Goal: Navigation & Orientation: Find specific page/section

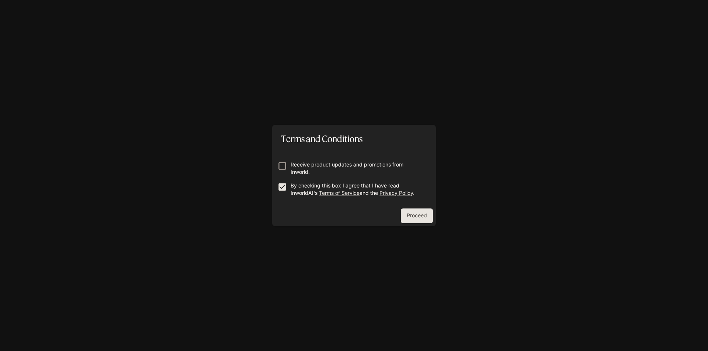
click at [420, 217] on button "Proceed" at bounding box center [417, 216] width 32 height 15
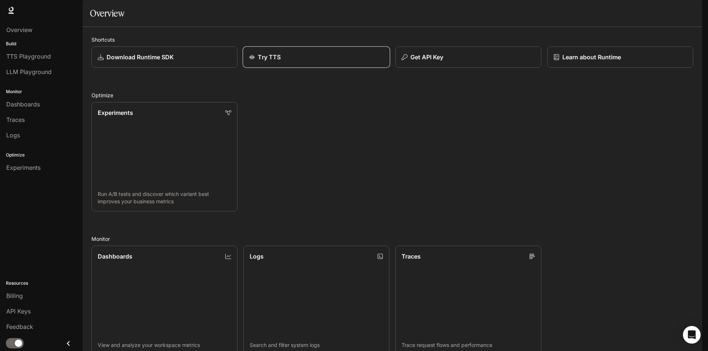
click at [287, 62] on div "Try TTS" at bounding box center [316, 57] width 135 height 9
click at [168, 245] on link "Dashboards View and analyze your workspace metrics" at bounding box center [164, 300] width 147 height 111
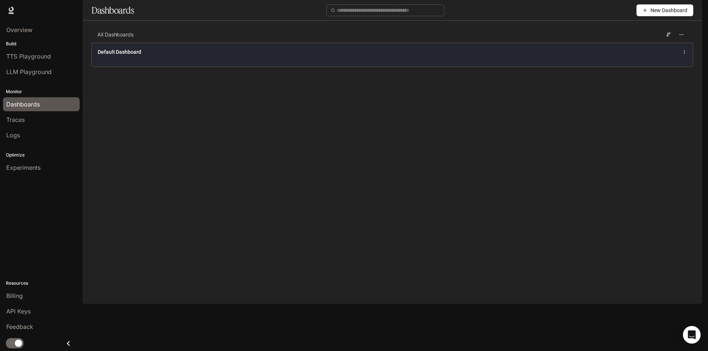
click at [136, 67] on div "Default Dashboard" at bounding box center [392, 55] width 601 height 24
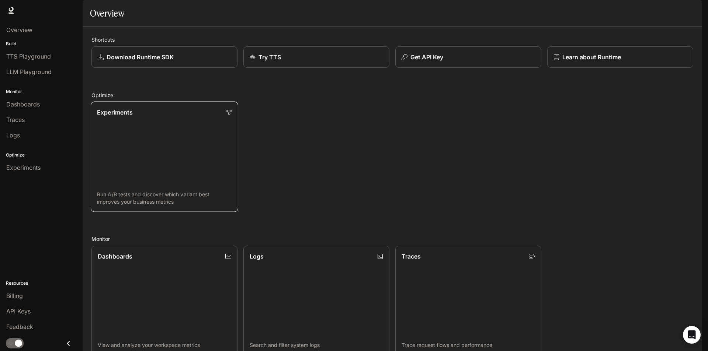
click at [185, 137] on link "Experiments Run A/B tests and discover which variant best improves your busines…" at bounding box center [164, 157] width 147 height 111
